Goal: Information Seeking & Learning: Compare options

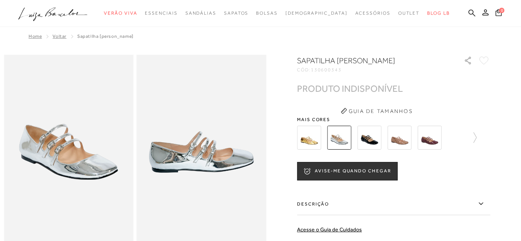
click at [309, 141] on img at bounding box center [309, 138] width 24 height 24
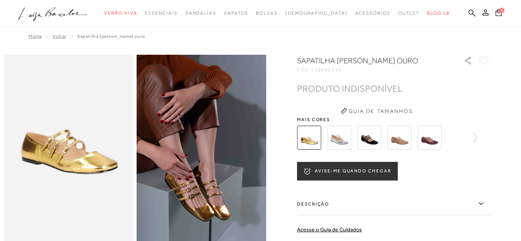
click at [375, 139] on img at bounding box center [369, 138] width 24 height 24
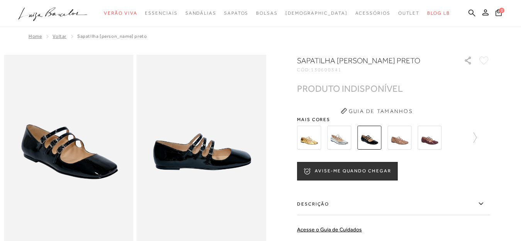
click at [401, 141] on img at bounding box center [399, 138] width 24 height 24
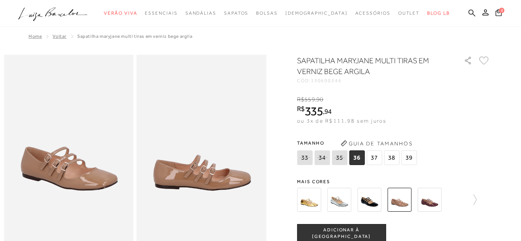
click at [434, 204] on img at bounding box center [429, 200] width 24 height 24
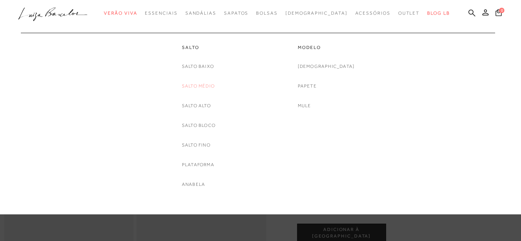
click at [193, 87] on link "Salto Médio" at bounding box center [198, 86] width 33 height 8
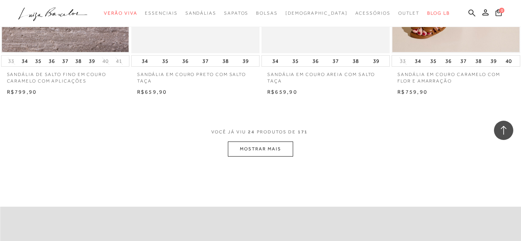
scroll to position [1462, 0]
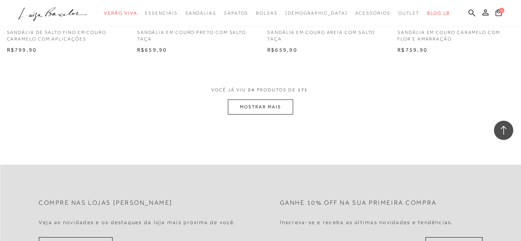
click at [254, 104] on button "MOSTRAR MAIS" at bounding box center [260, 107] width 65 height 15
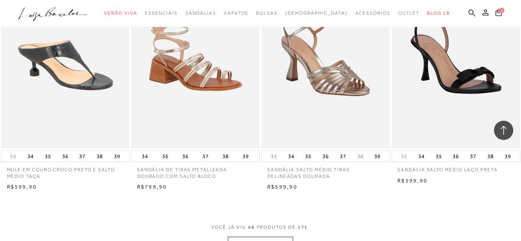
scroll to position [2858, 0]
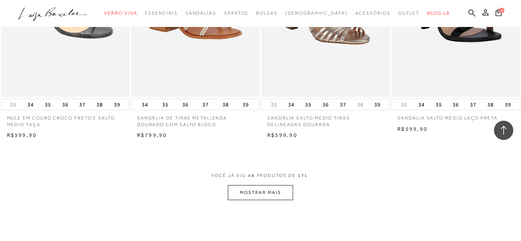
click at [266, 190] on button "MOSTRAR MAIS" at bounding box center [260, 192] width 65 height 15
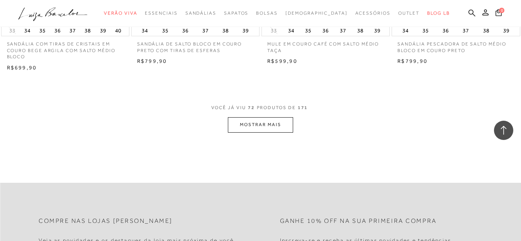
scroll to position [4419, 0]
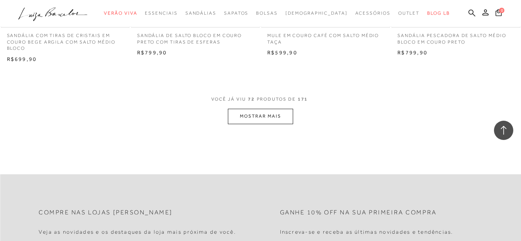
click at [254, 117] on button "MOSTRAR MAIS" at bounding box center [260, 116] width 65 height 15
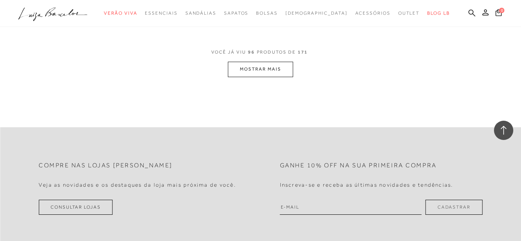
scroll to position [5924, 0]
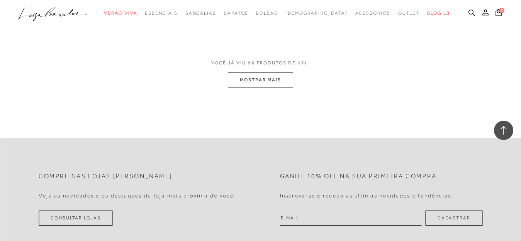
click at [256, 83] on button "MOSTRAR MAIS" at bounding box center [260, 80] width 65 height 15
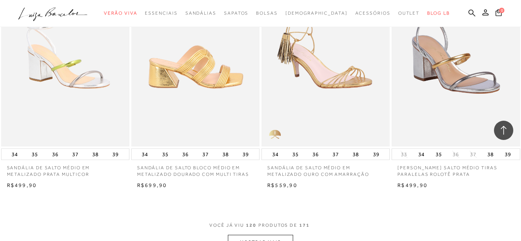
scroll to position [7324, 0]
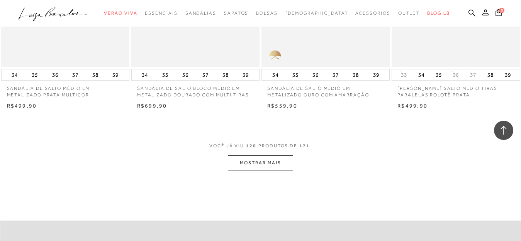
click at [266, 162] on button "MOSTRAR MAIS" at bounding box center [260, 163] width 65 height 15
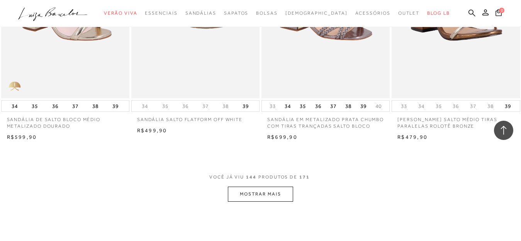
scroll to position [8811, 0]
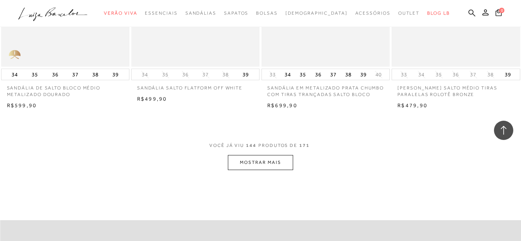
click at [267, 170] on button "MOSTRAR MAIS" at bounding box center [260, 162] width 65 height 15
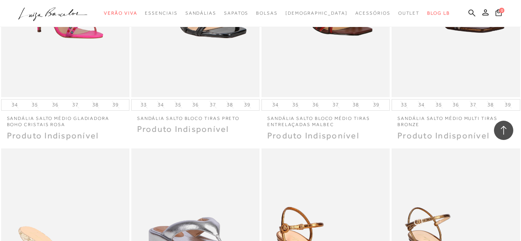
scroll to position [9639, 0]
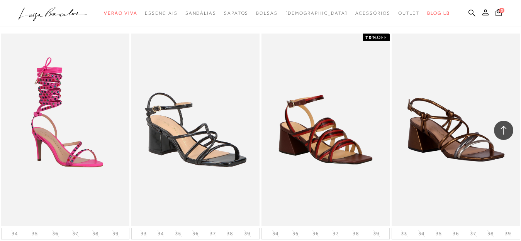
click at [501, 129] on icon at bounding box center [504, 131] width 10 height 10
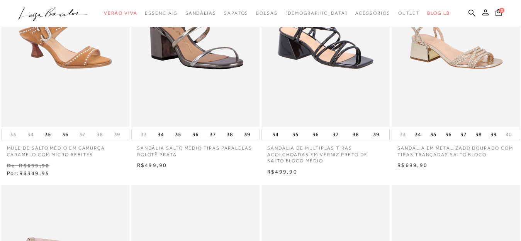
scroll to position [0, 0]
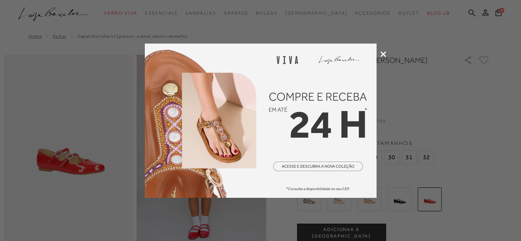
click at [379, 52] on div at bounding box center [260, 120] width 521 height 241
click at [382, 53] on icon at bounding box center [383, 54] width 6 height 6
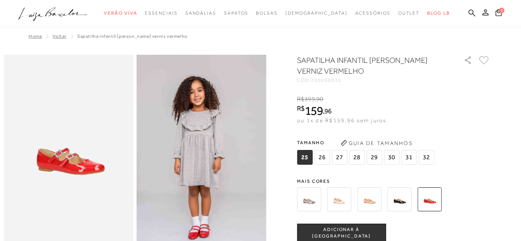
click at [312, 202] on img at bounding box center [309, 200] width 24 height 24
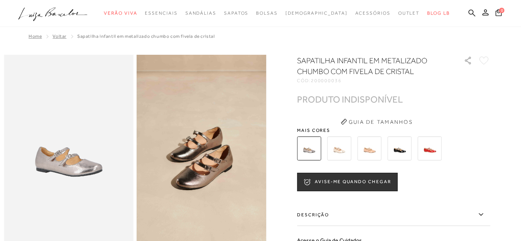
click at [345, 151] on img at bounding box center [339, 149] width 24 height 24
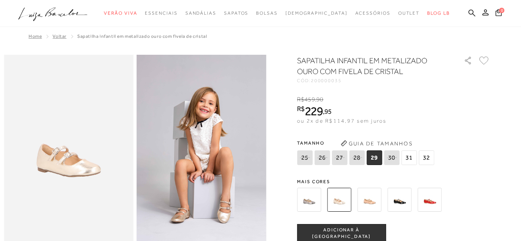
click at [375, 203] on img at bounding box center [369, 200] width 24 height 24
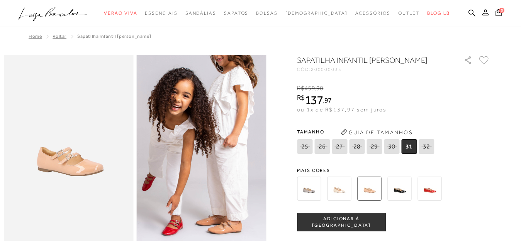
click at [402, 201] on img at bounding box center [399, 189] width 24 height 24
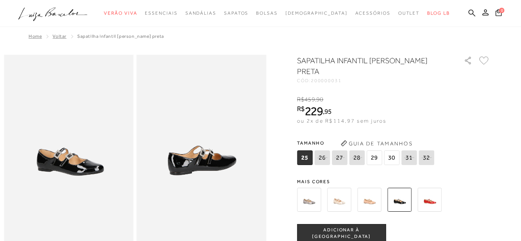
click at [314, 202] on img at bounding box center [309, 200] width 24 height 24
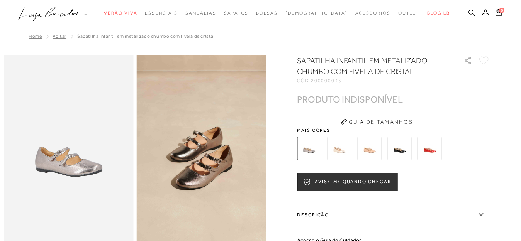
click at [343, 151] on img at bounding box center [339, 149] width 24 height 24
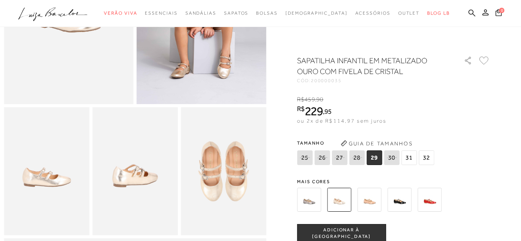
scroll to position [170, 0]
